Goal: Transaction & Acquisition: Purchase product/service

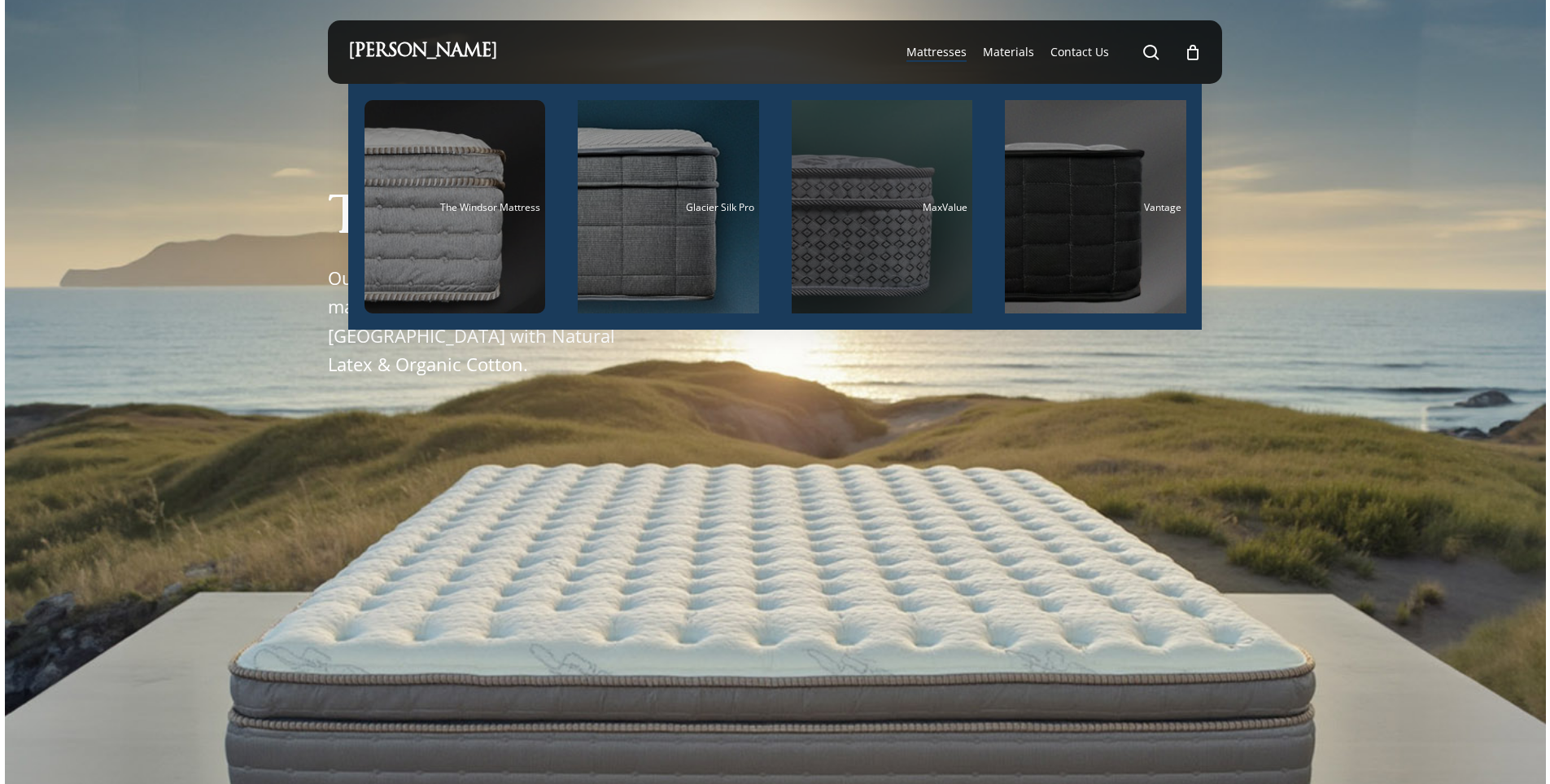
click at [917, 196] on div "Main Menu" at bounding box center [883, 206] width 182 height 213
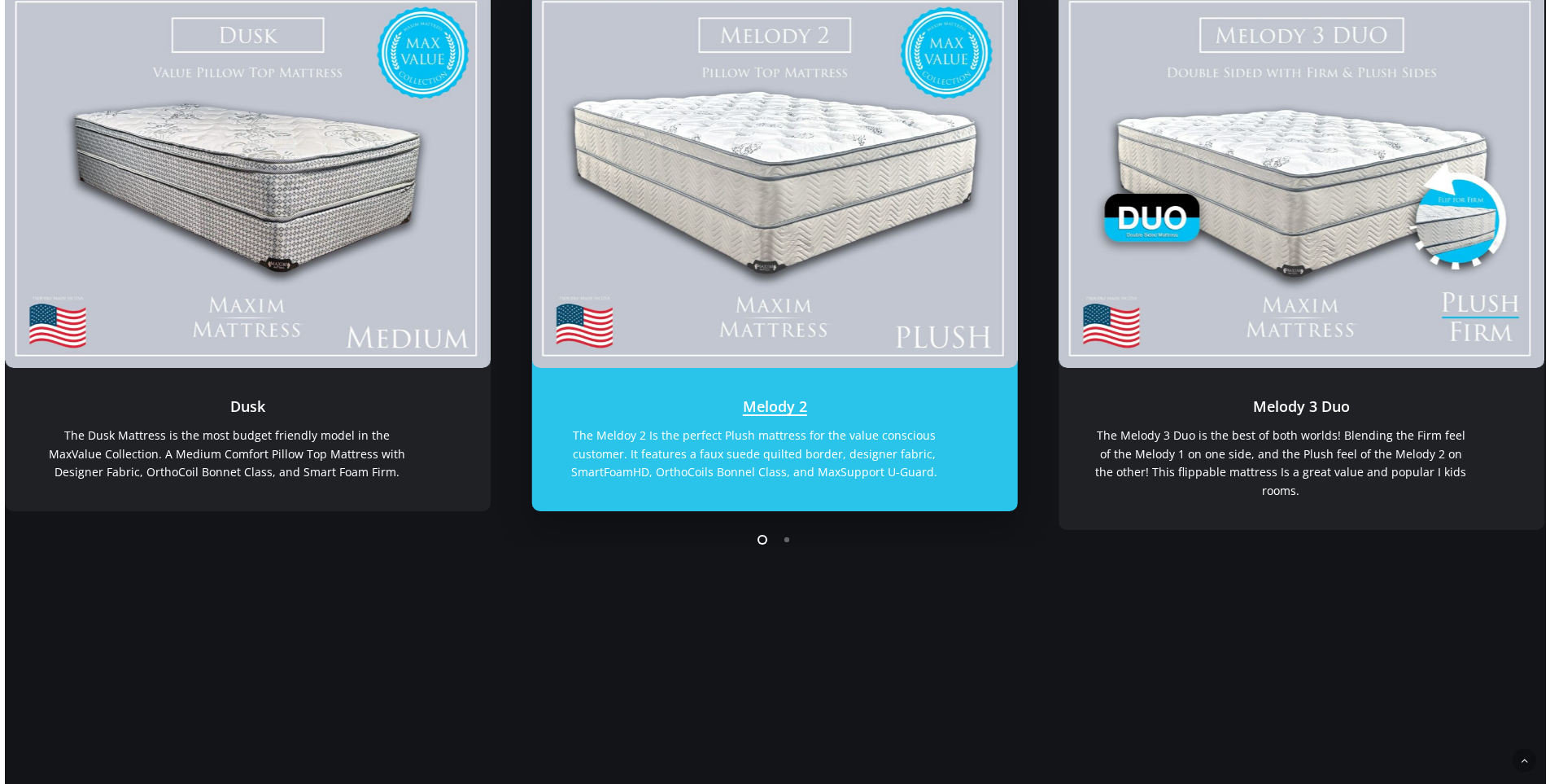
scroll to position [488, 0]
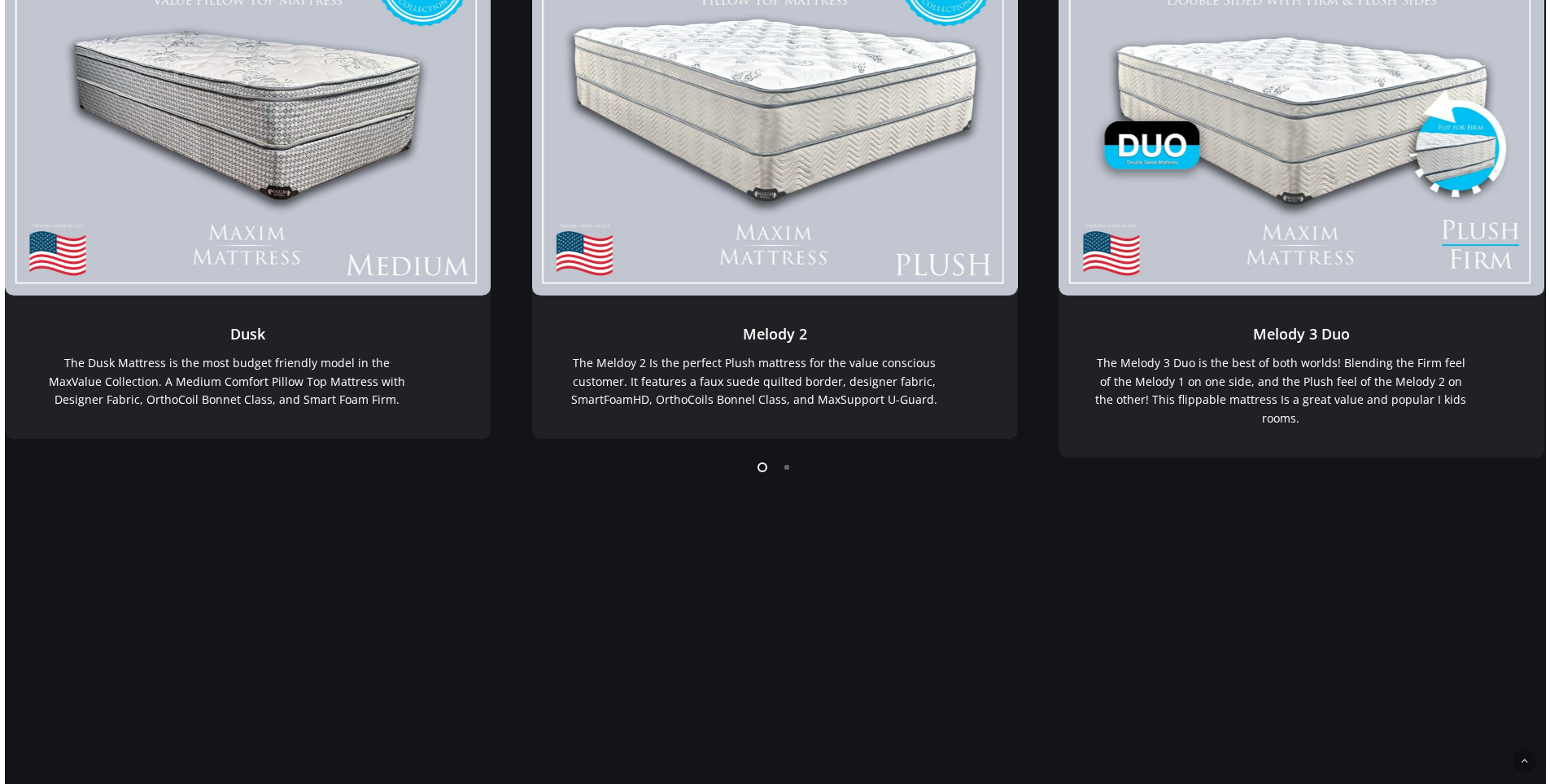
click at [792, 469] on li "Page dot 2" at bounding box center [787, 465] width 24 height 24
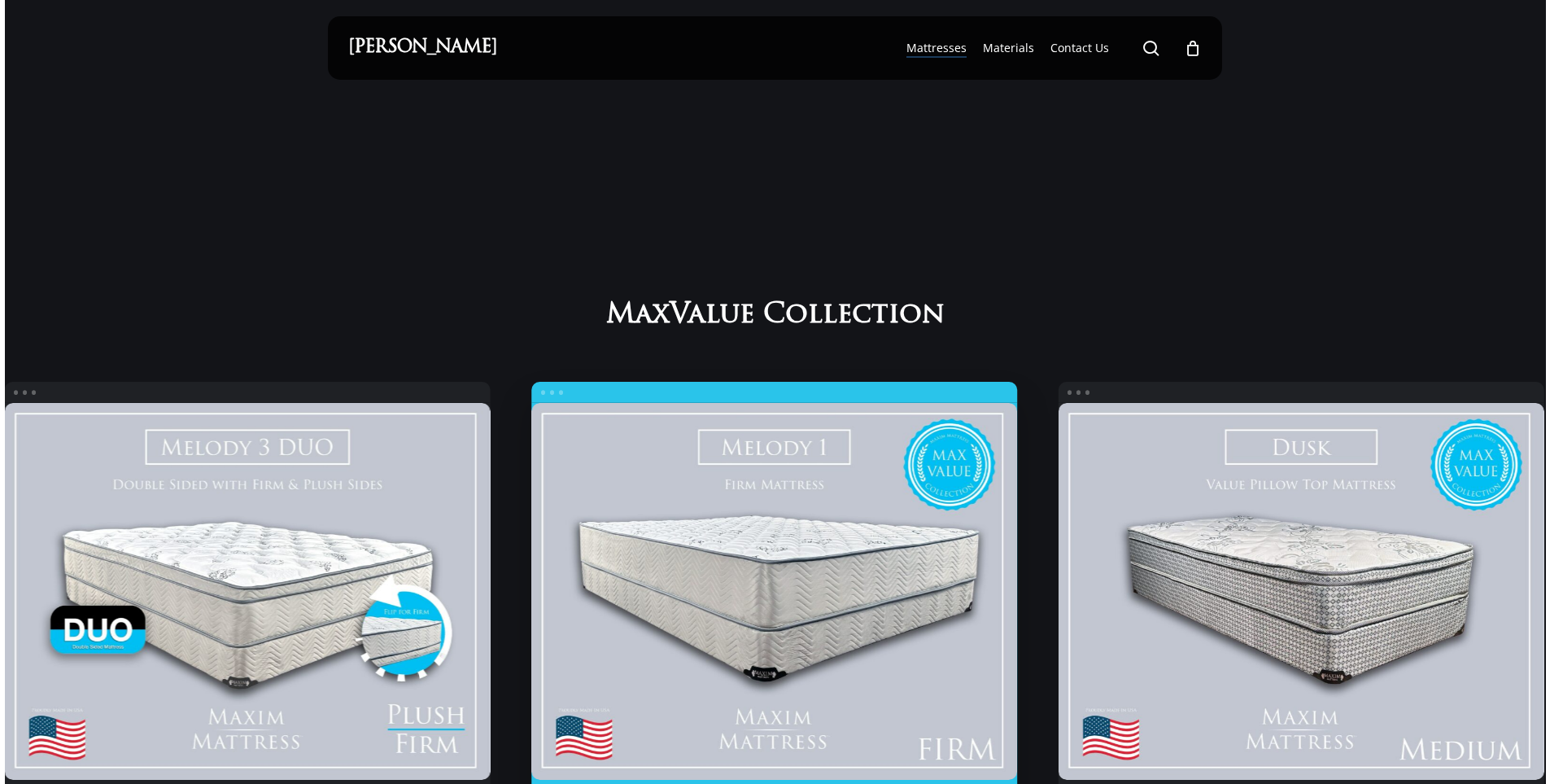
scroll to position [0, 0]
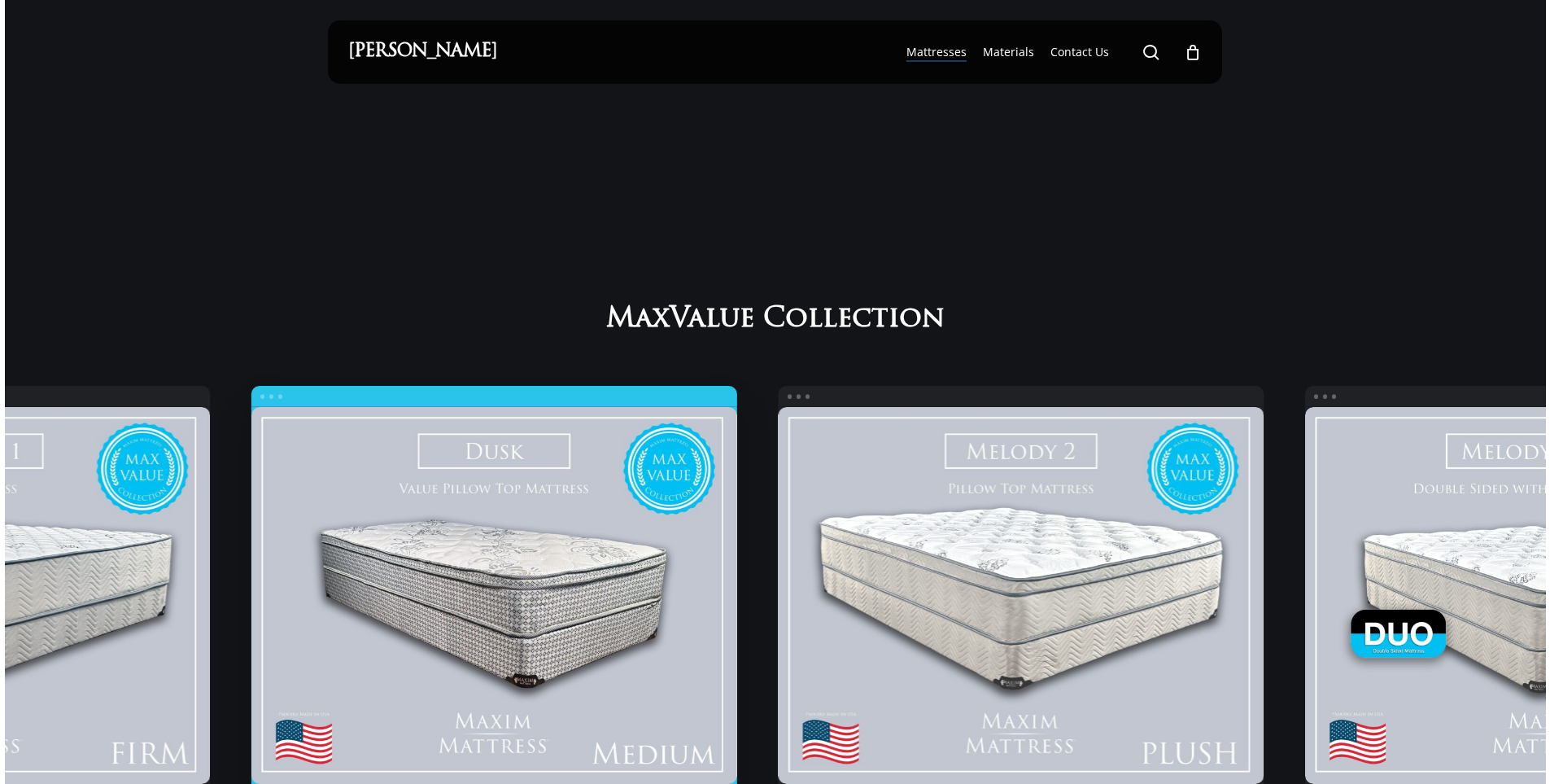
click at [255, 410] on div "Dusk Dusk Dusk The Dusk Mattress is the most budget friendly model in the MaxVa…" at bounding box center [493, 655] width 487 height 541
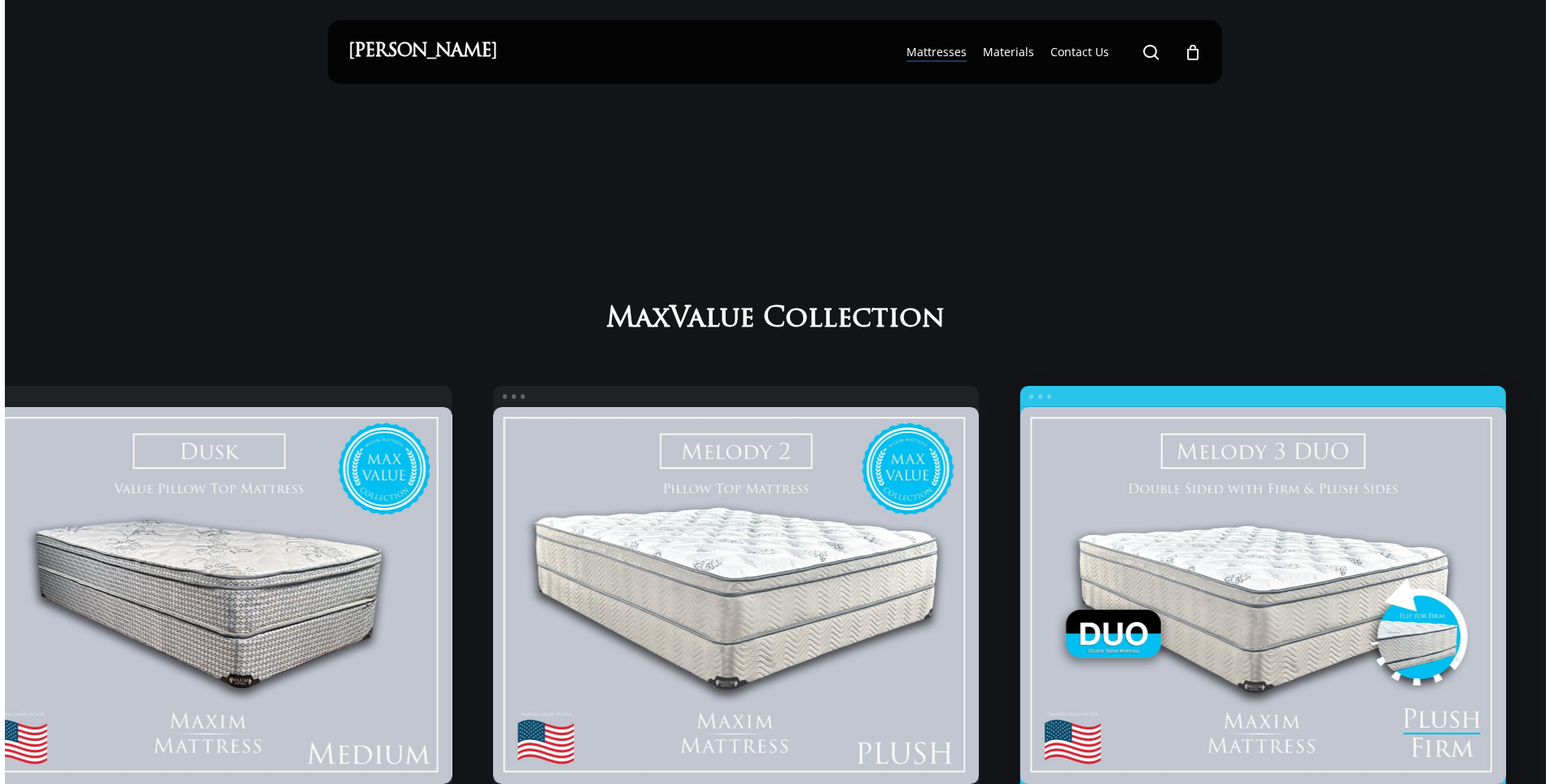
click at [504, 385] on div "Dusk Dusk Dusk The Dusk Mattress is the most budget friendly model in the MaxVa…" at bounding box center [716, 667] width 1541 height 604
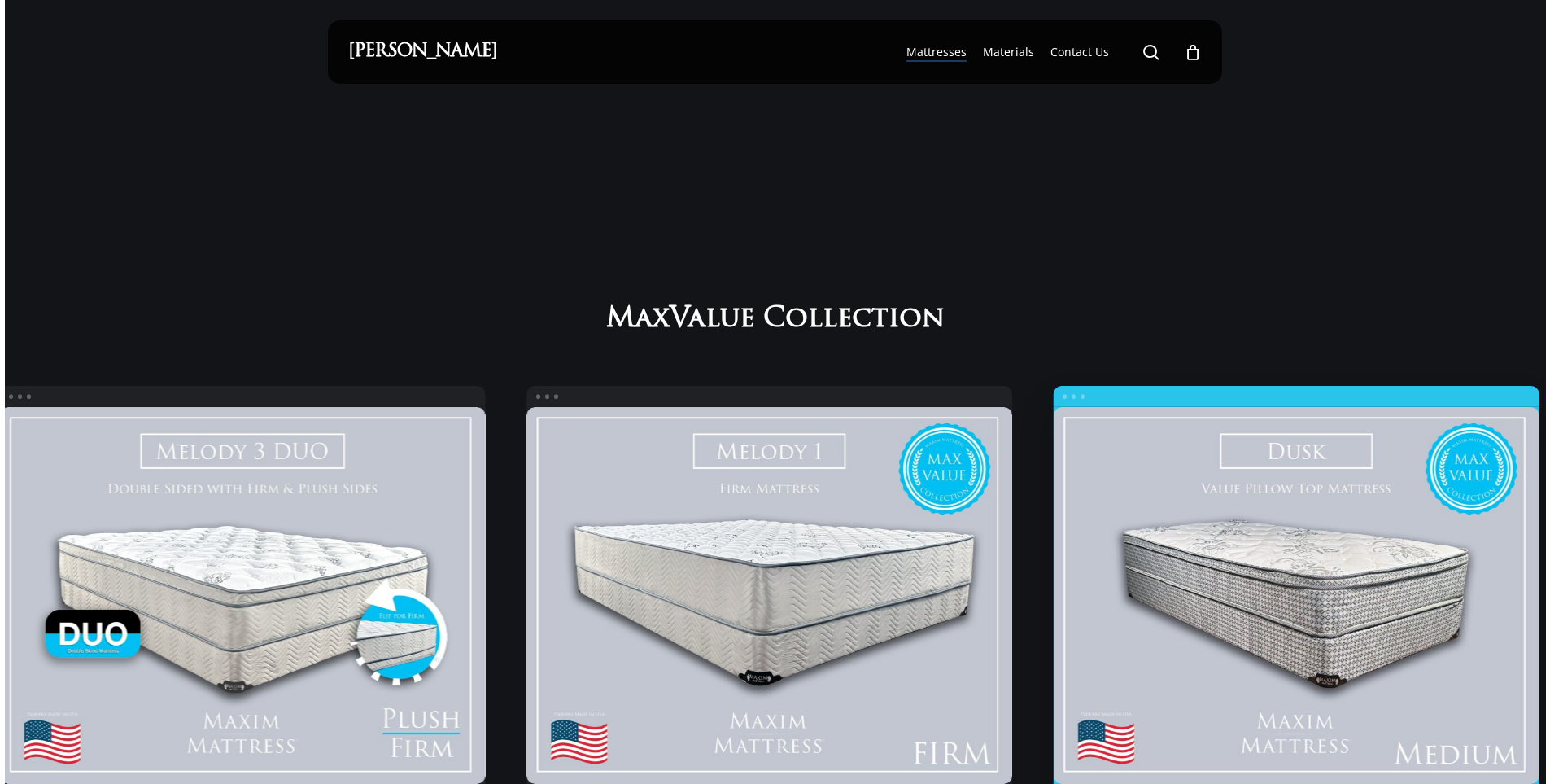
click at [1053, 441] on link "Dusk" at bounding box center [1296, 595] width 487 height 377
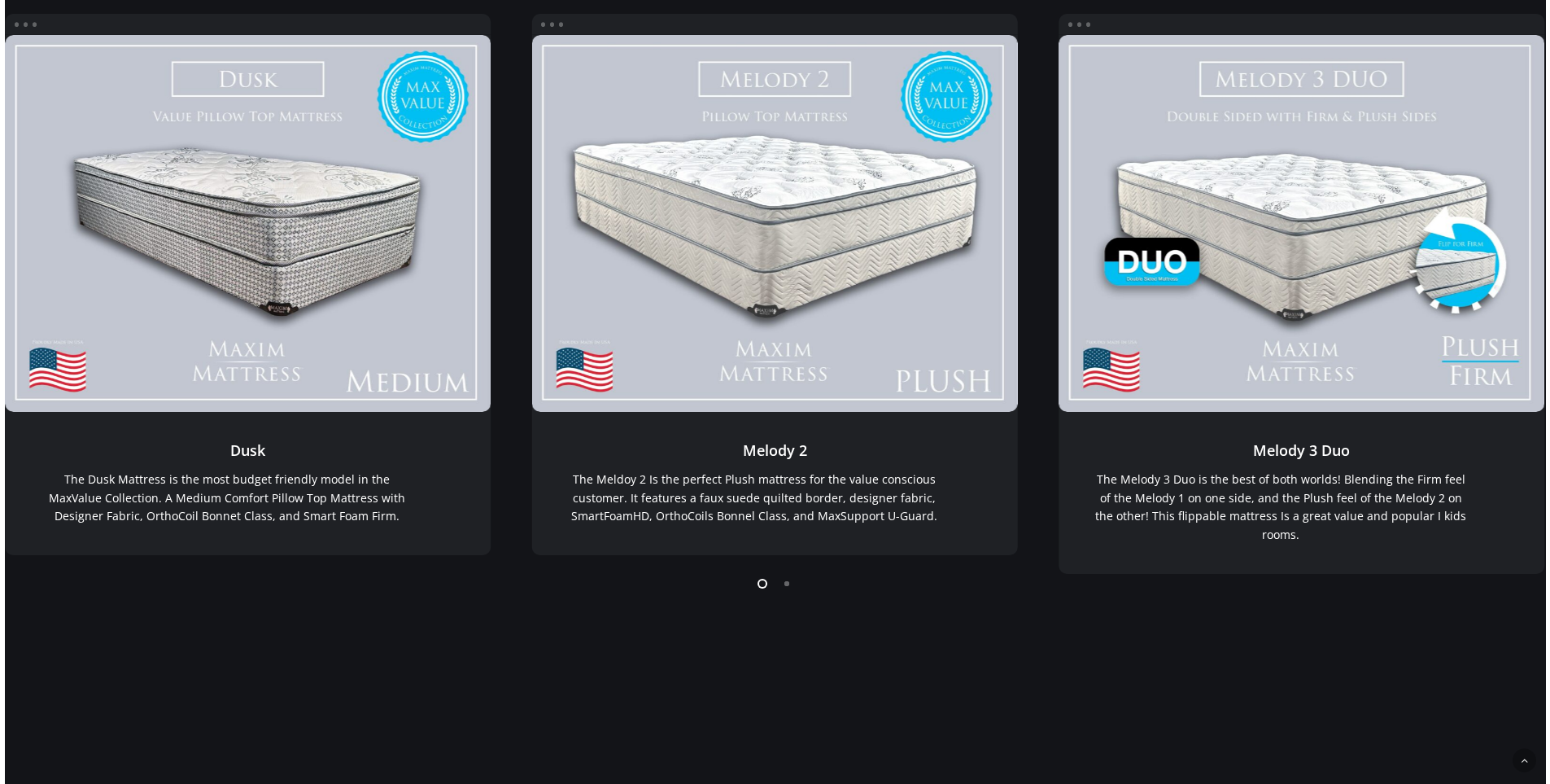
scroll to position [332, 0]
